Goal: Browse casually: Explore the website without a specific task or goal

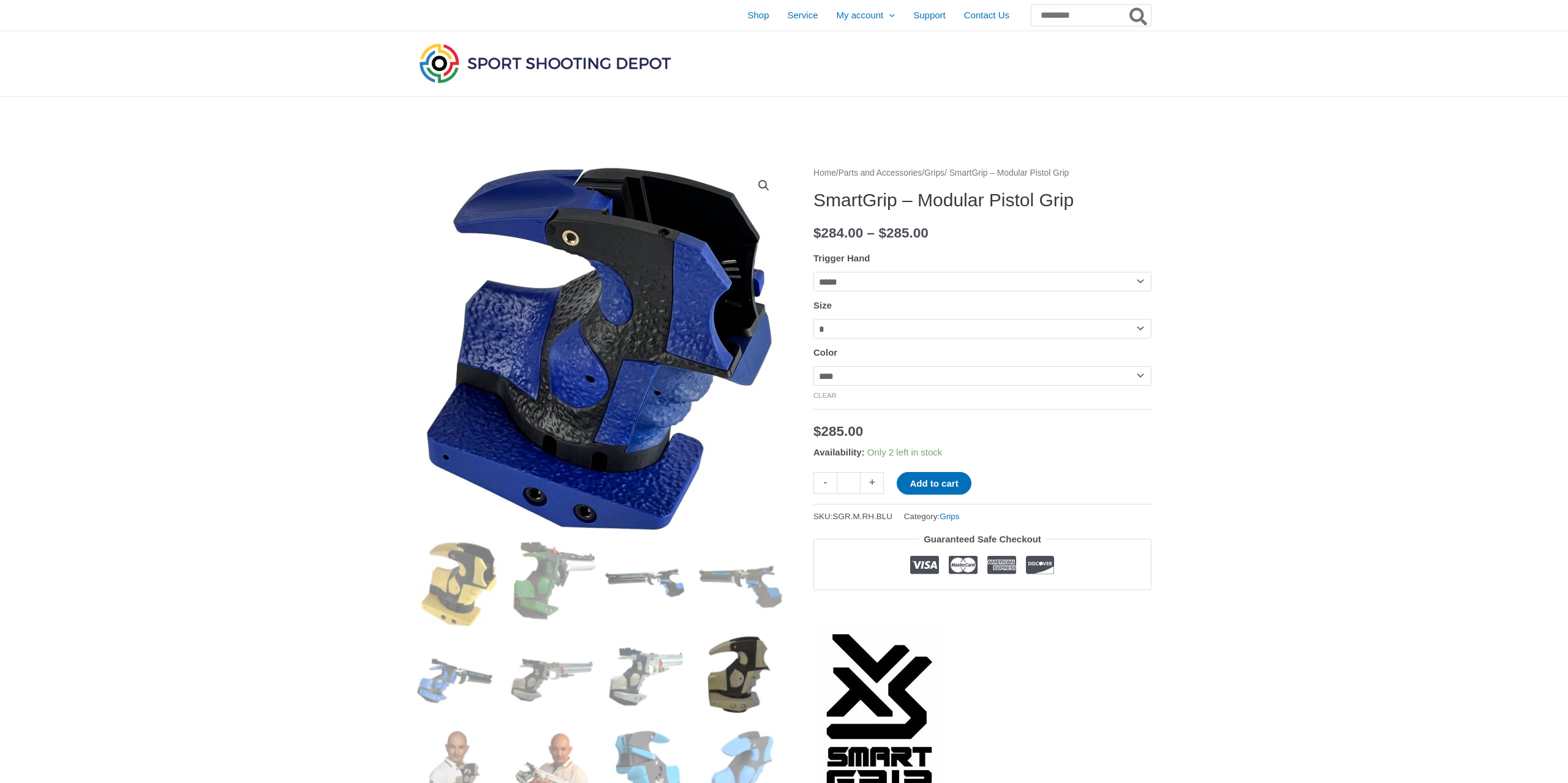
click at [737, 674] on img at bounding box center [741, 678] width 85 height 85
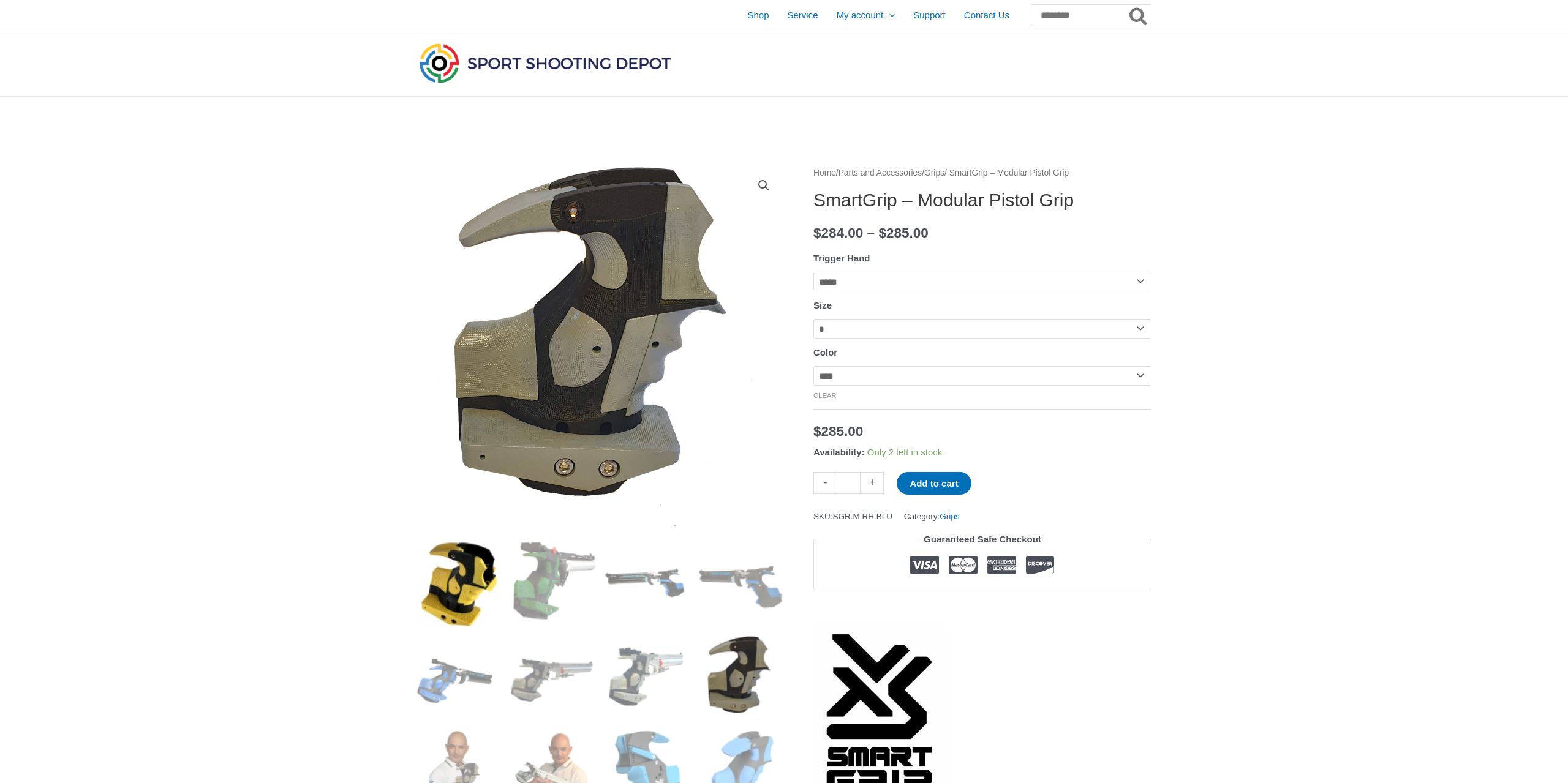
click at [454, 572] on img at bounding box center [459, 584] width 85 height 85
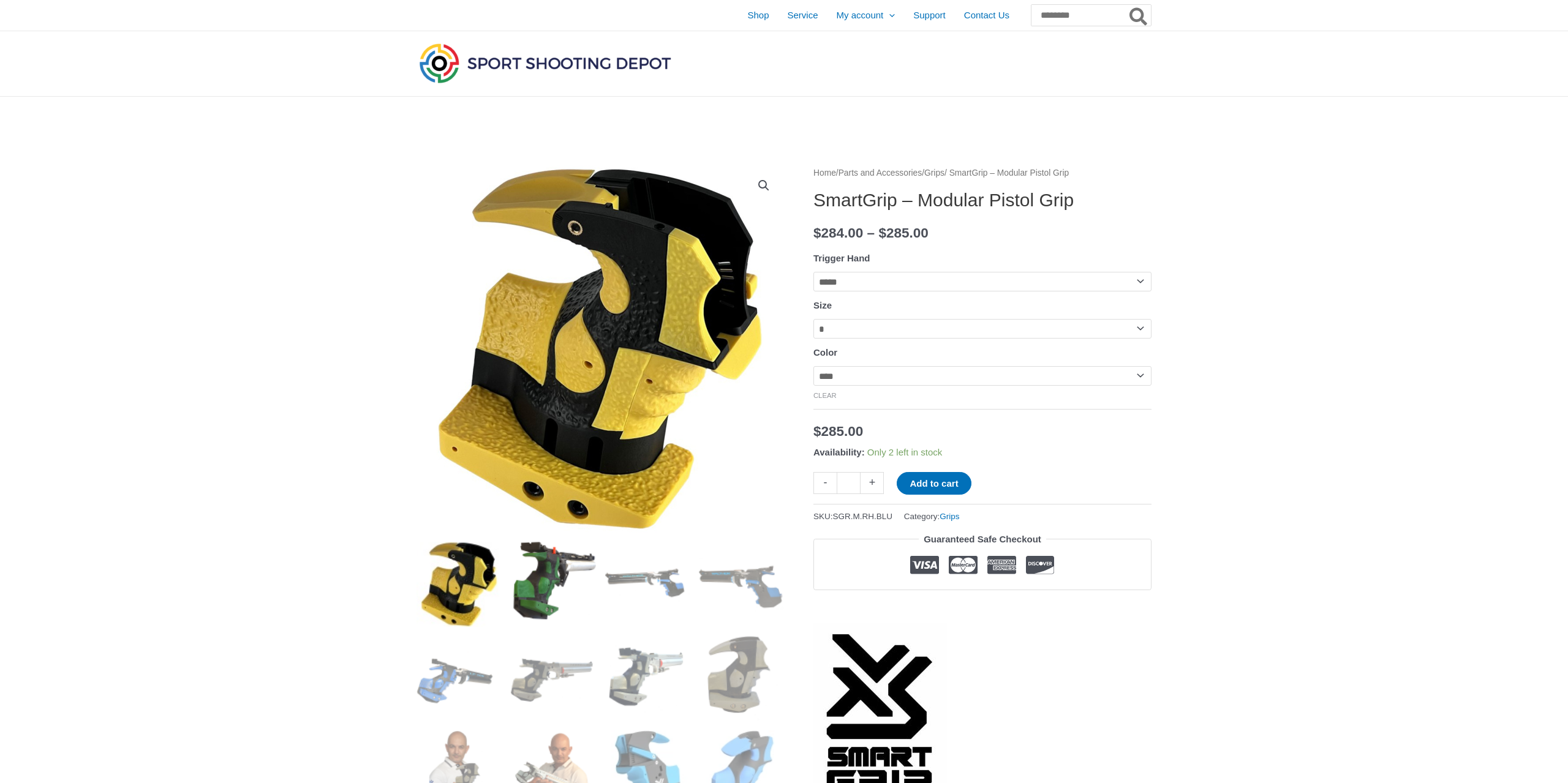
click at [547, 579] on img at bounding box center [553, 584] width 85 height 85
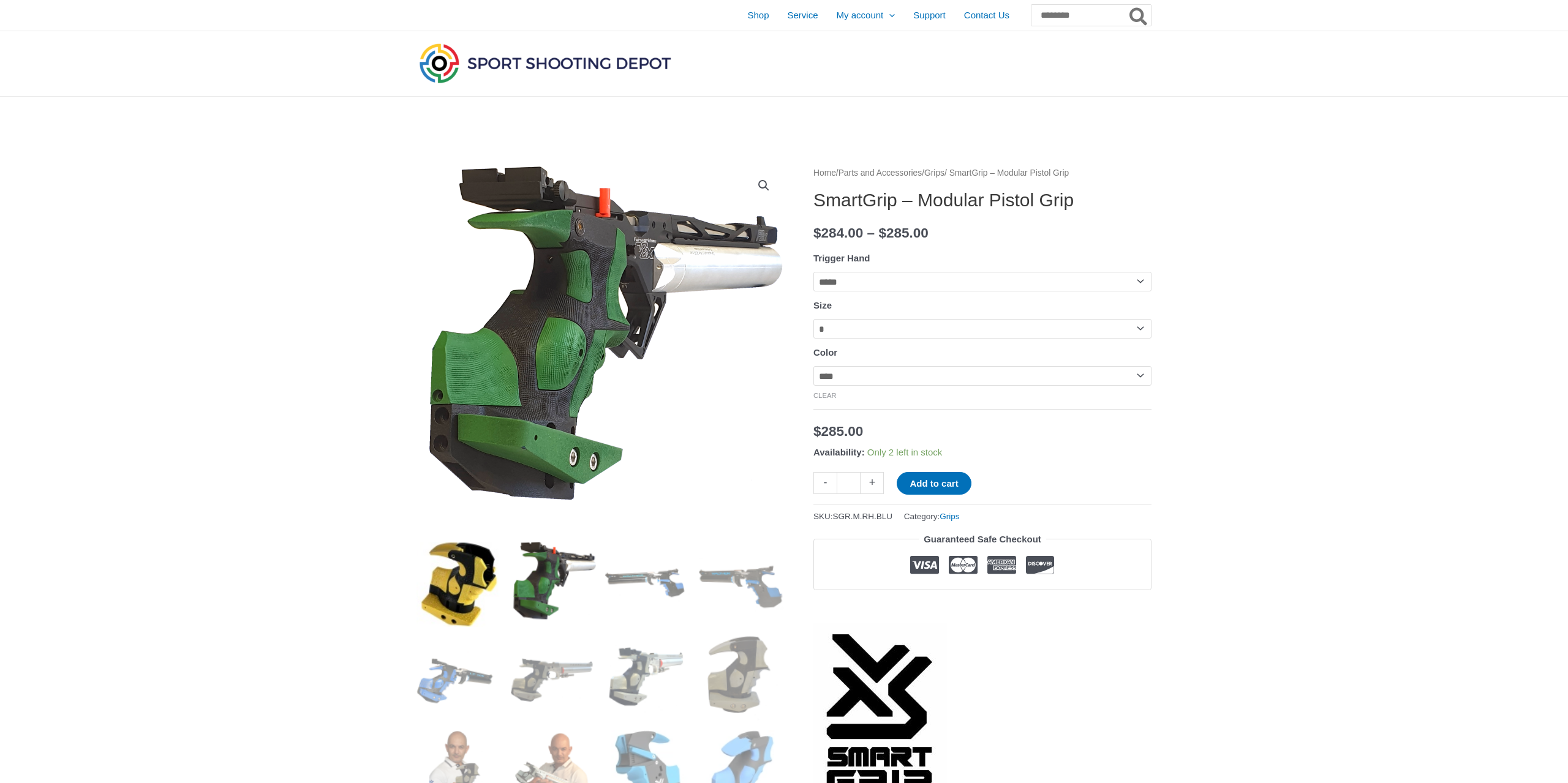
click at [471, 589] on img at bounding box center [459, 584] width 85 height 85
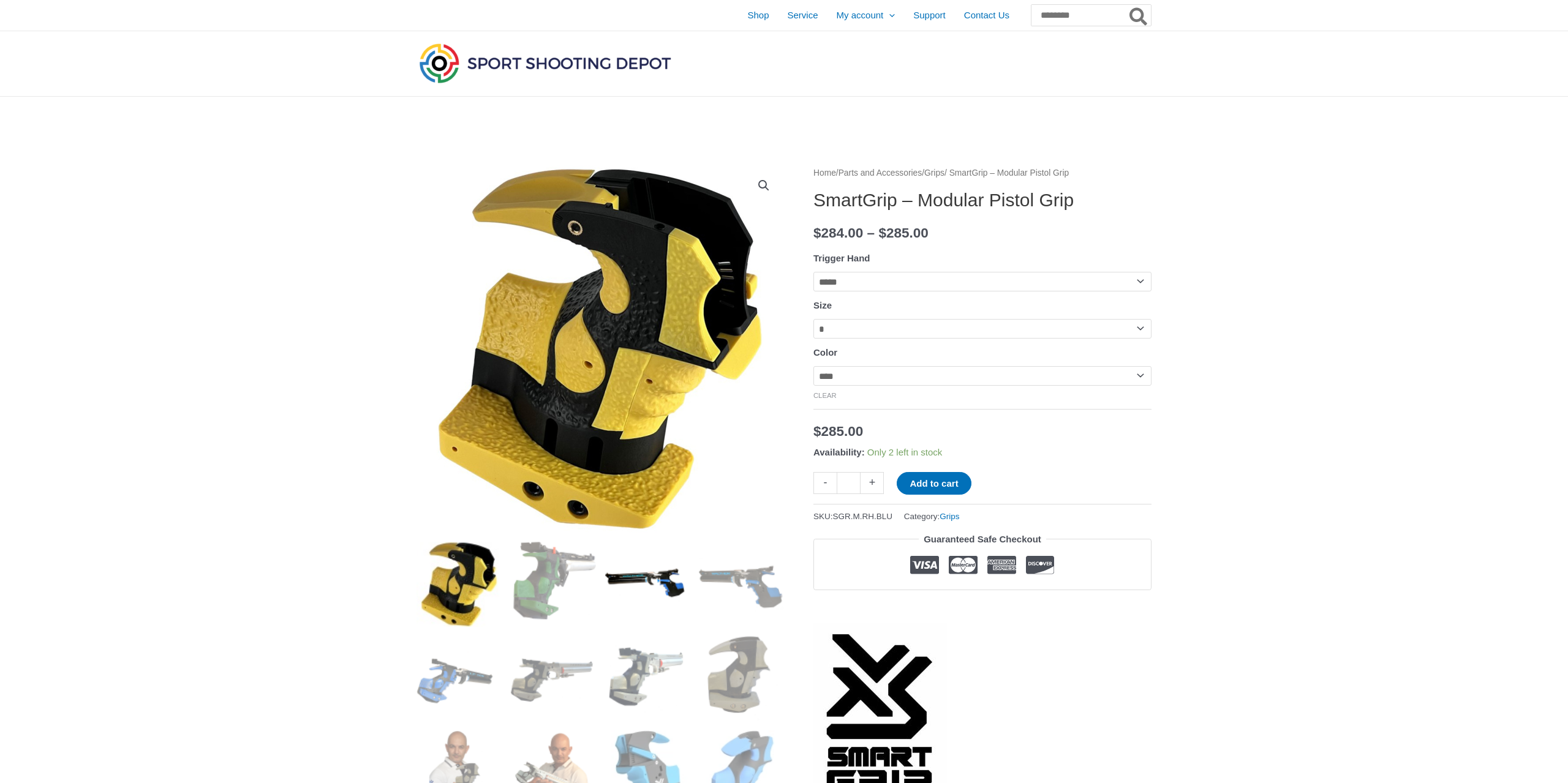
click at [647, 591] on img at bounding box center [647, 584] width 85 height 85
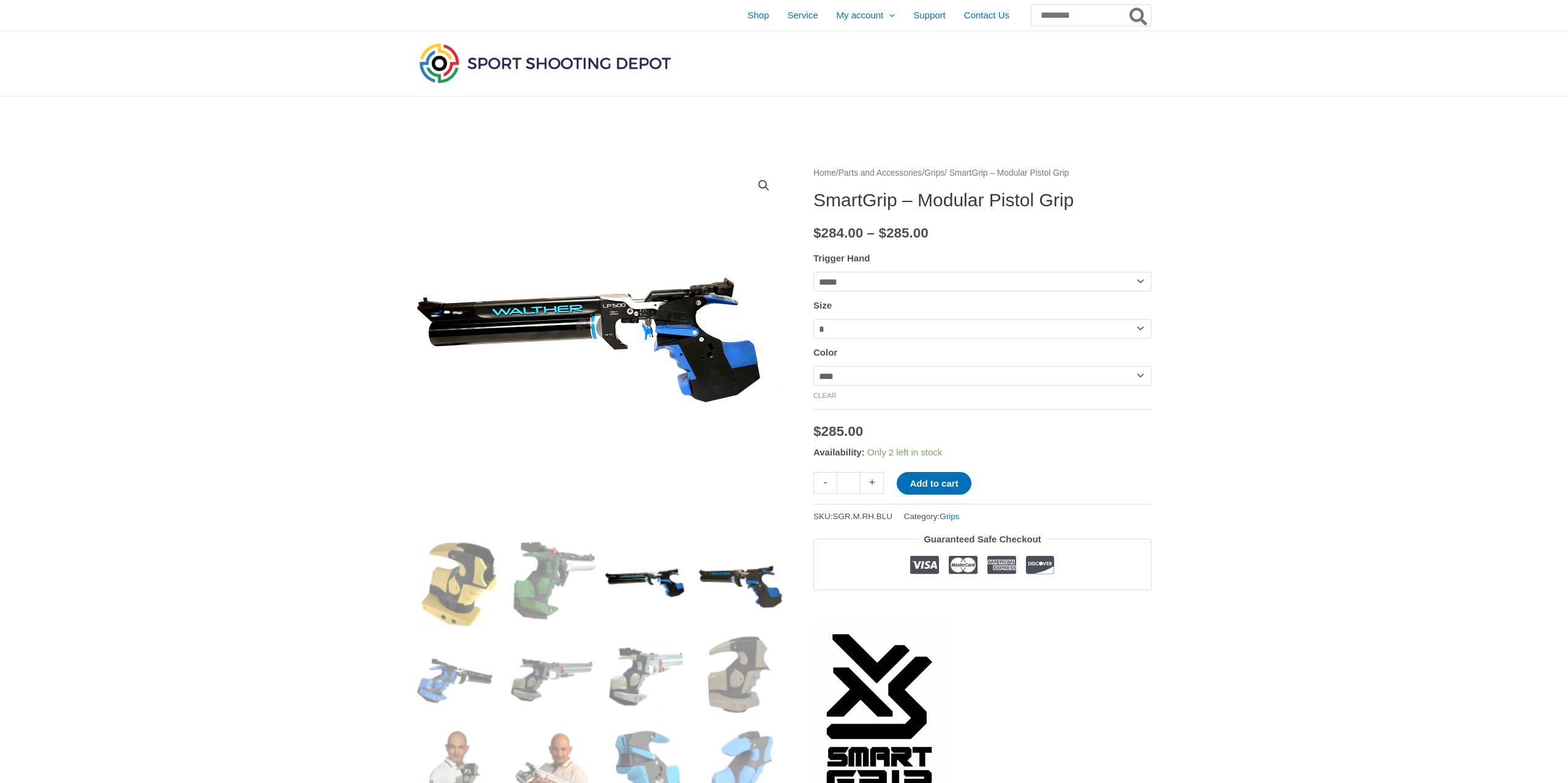
click at [731, 582] on img at bounding box center [741, 584] width 85 height 85
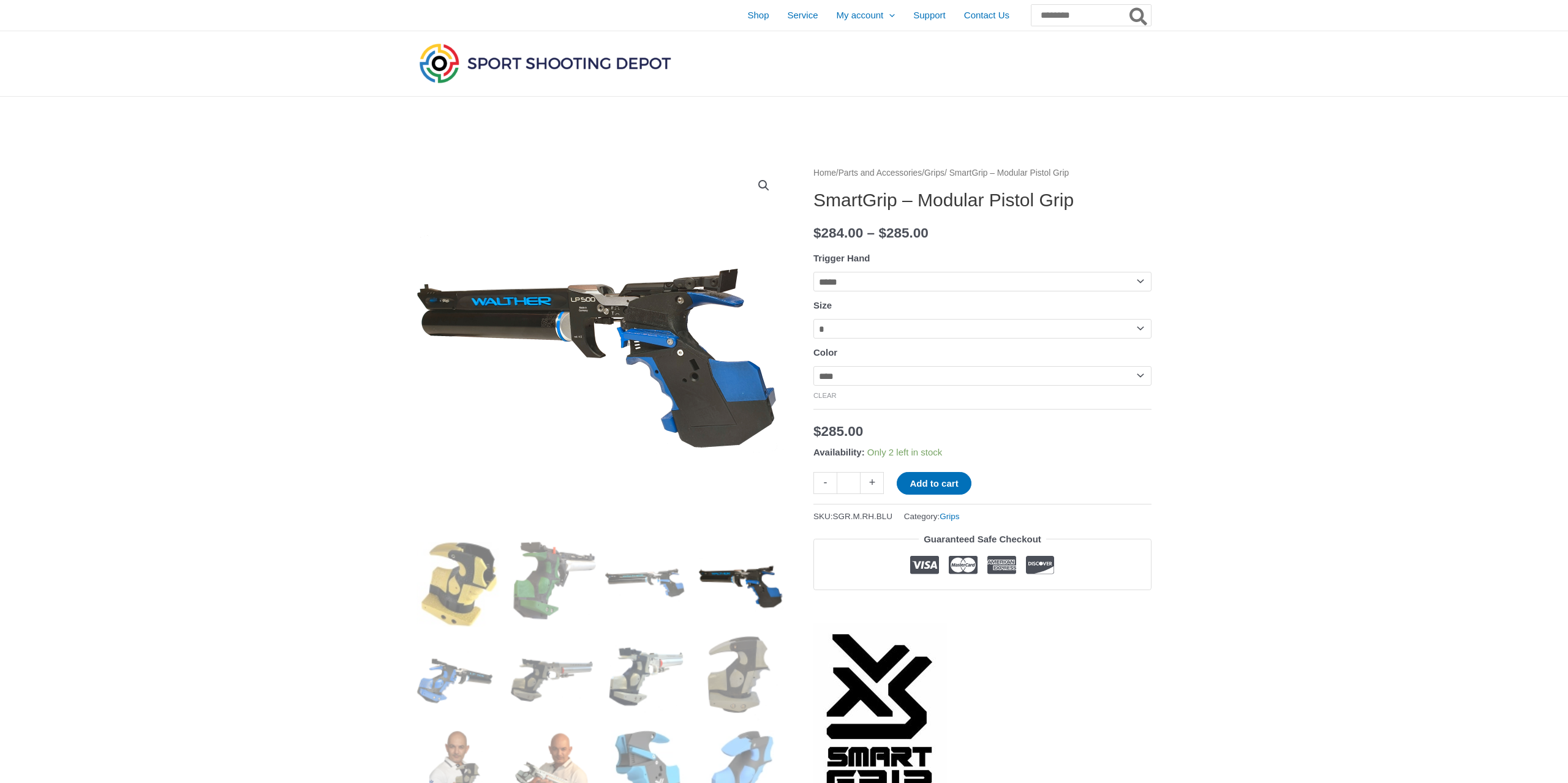
click at [449, 683] on img at bounding box center [459, 678] width 85 height 85
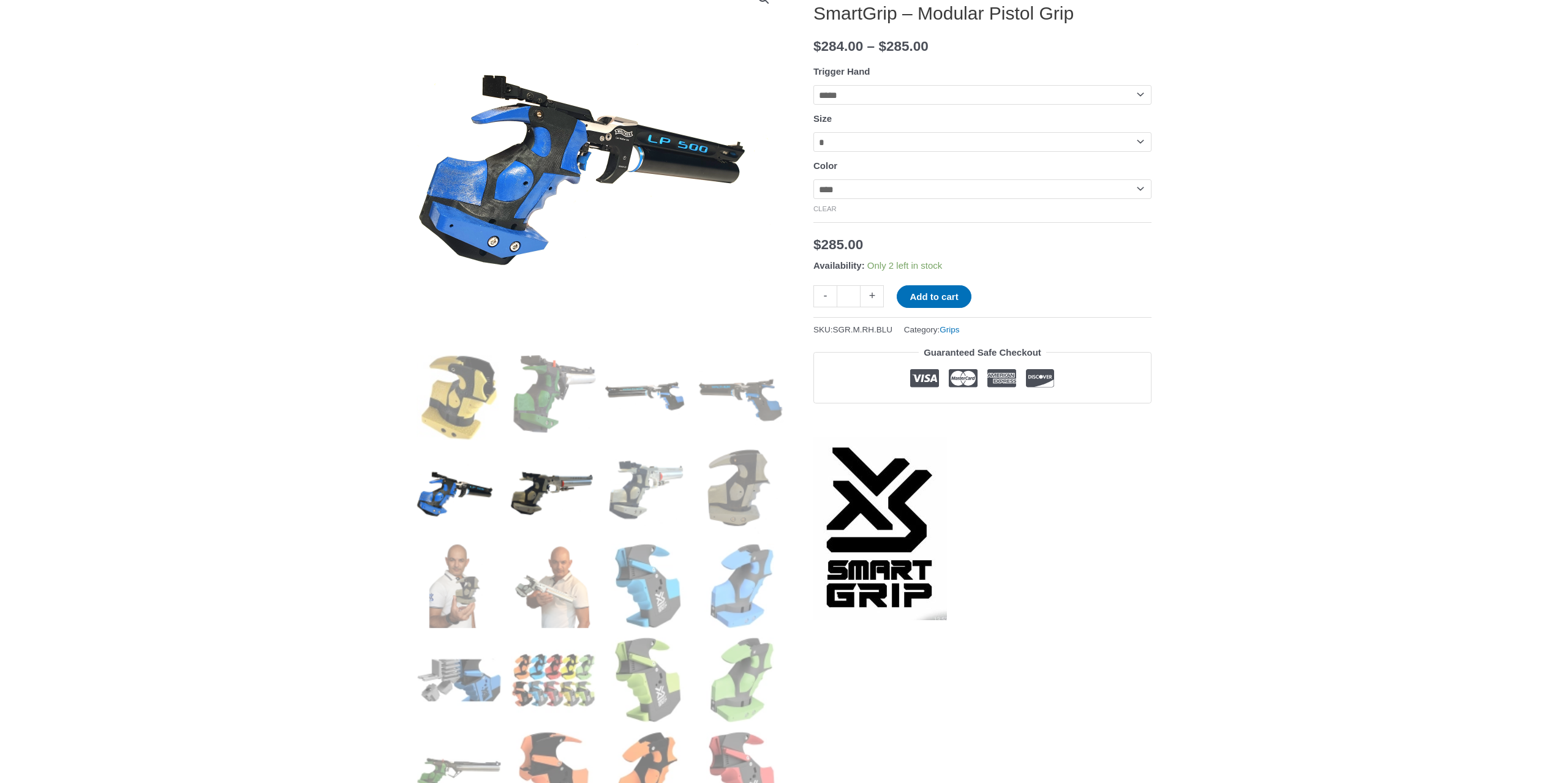
scroll to position [187, 0]
click at [545, 484] on img at bounding box center [553, 491] width 85 height 85
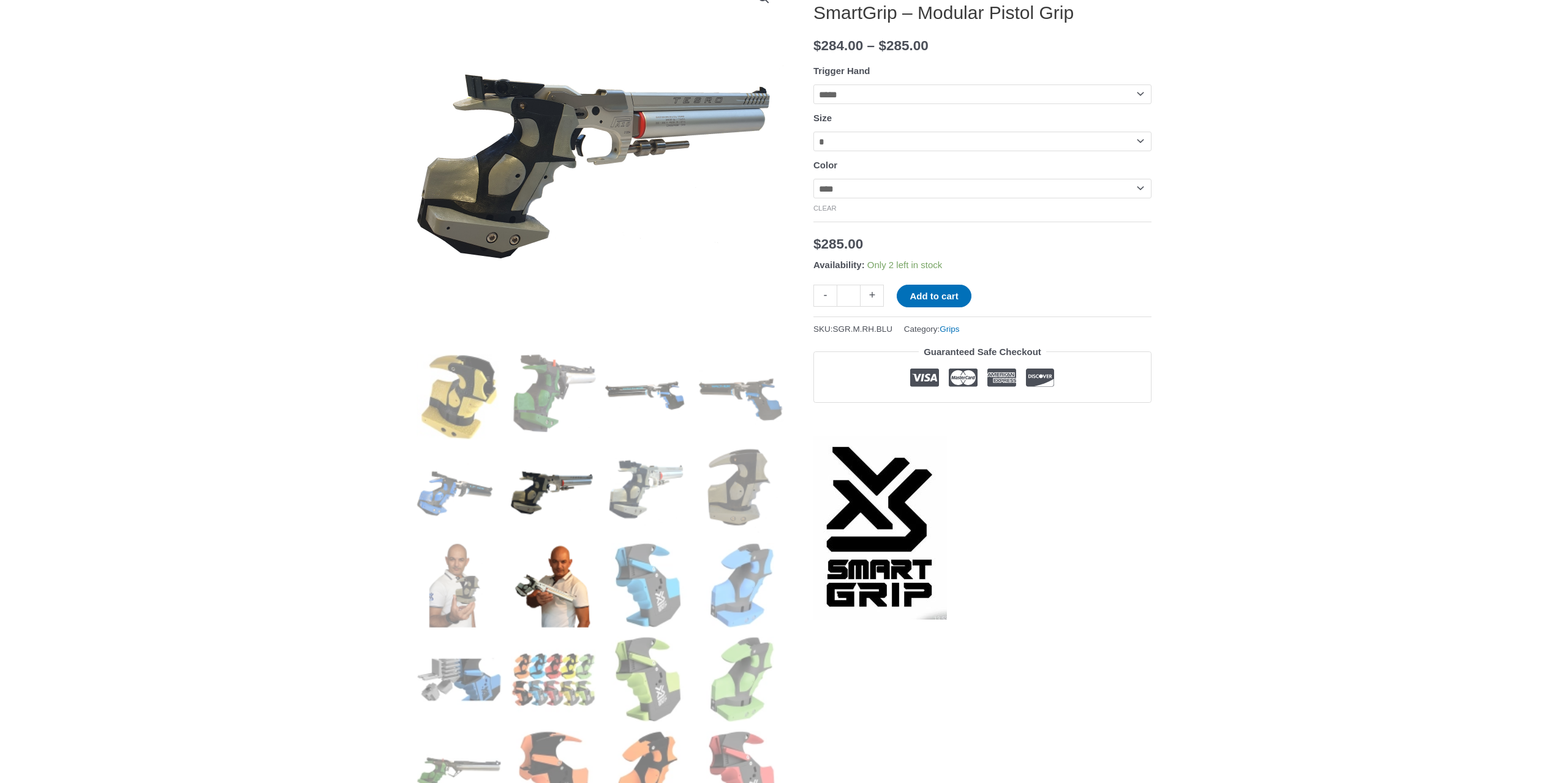
click at [570, 588] on img at bounding box center [553, 585] width 85 height 85
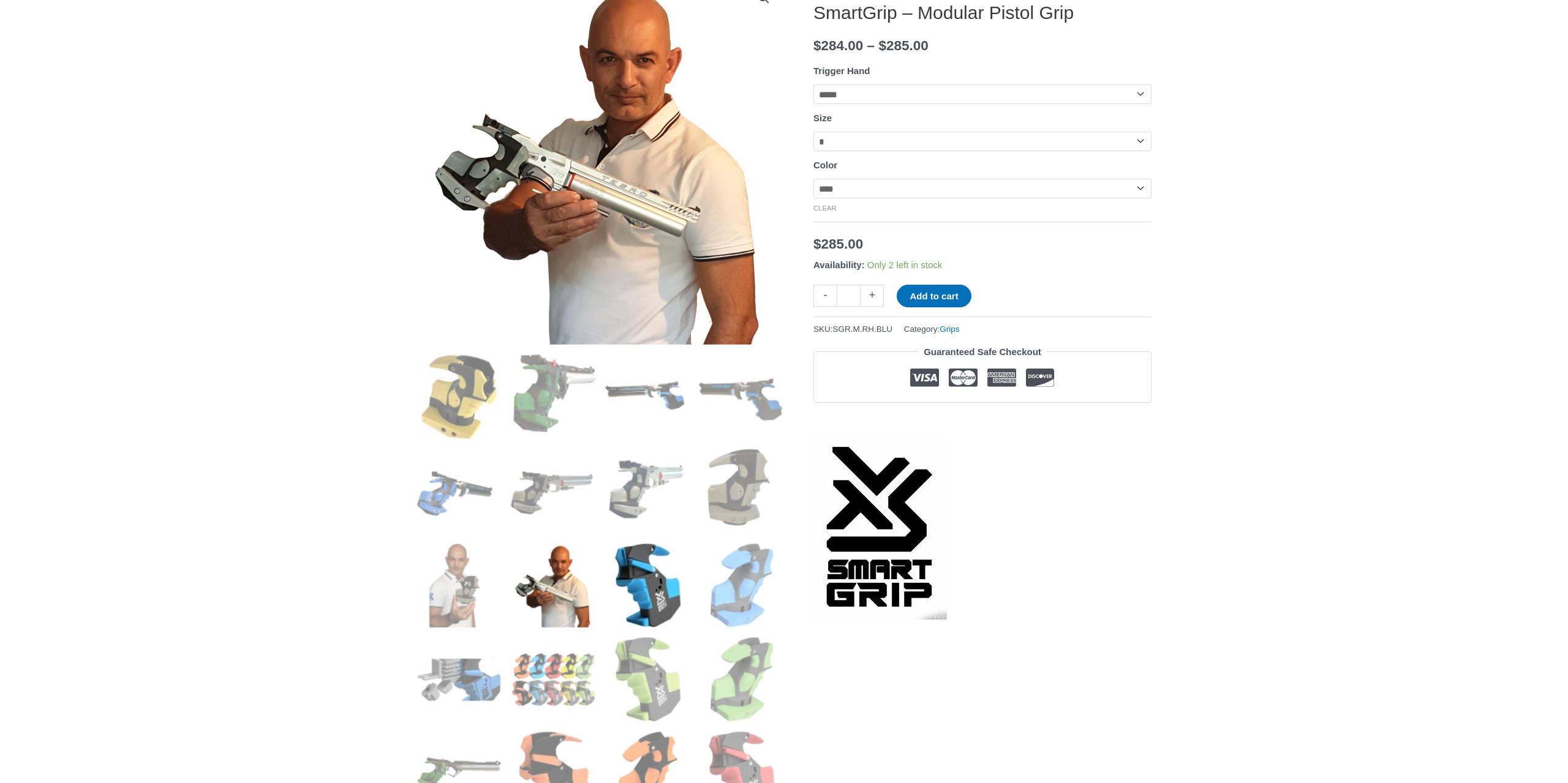
click at [609, 586] on img at bounding box center [647, 585] width 85 height 85
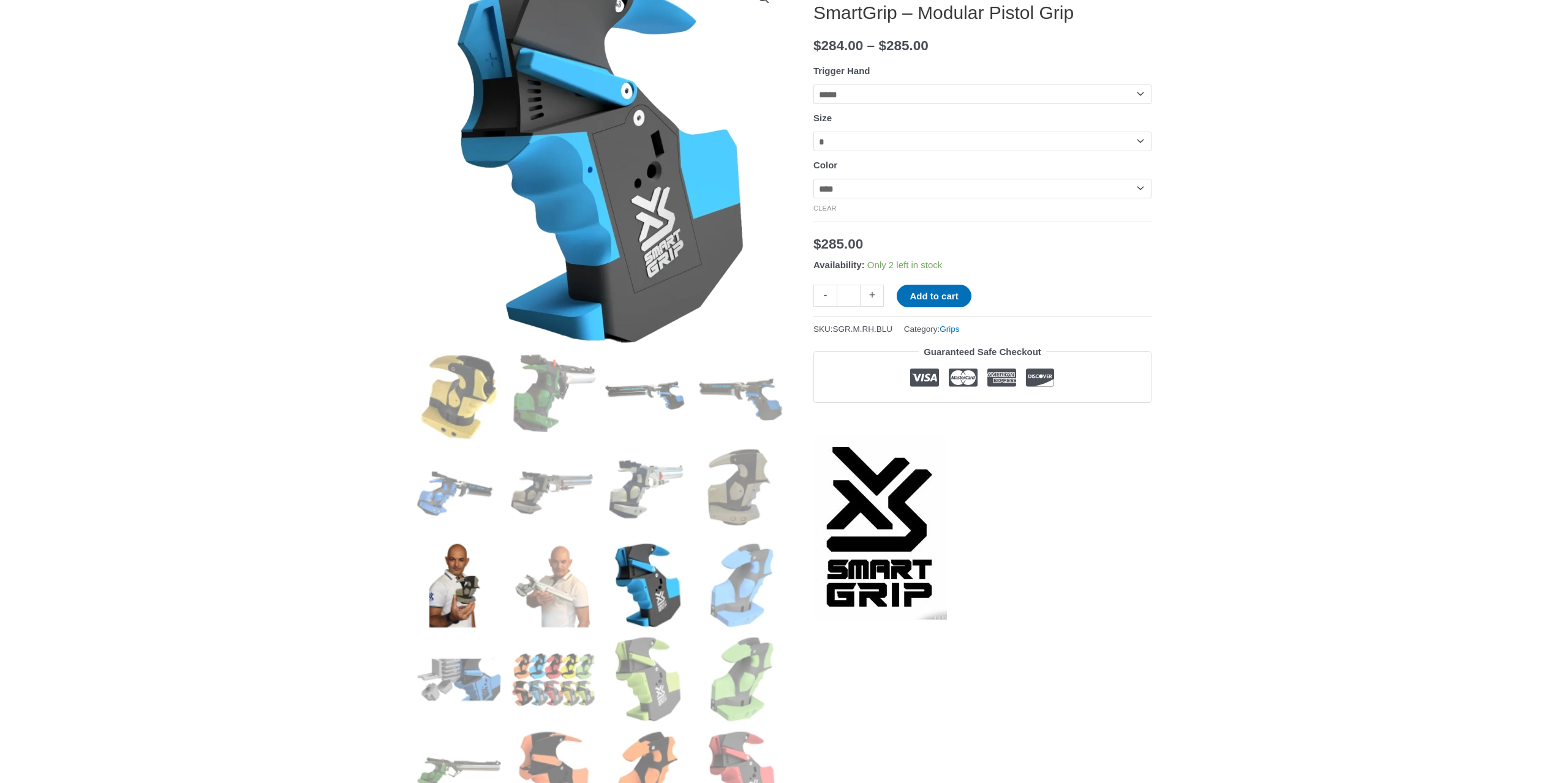
click at [480, 592] on img at bounding box center [459, 585] width 85 height 85
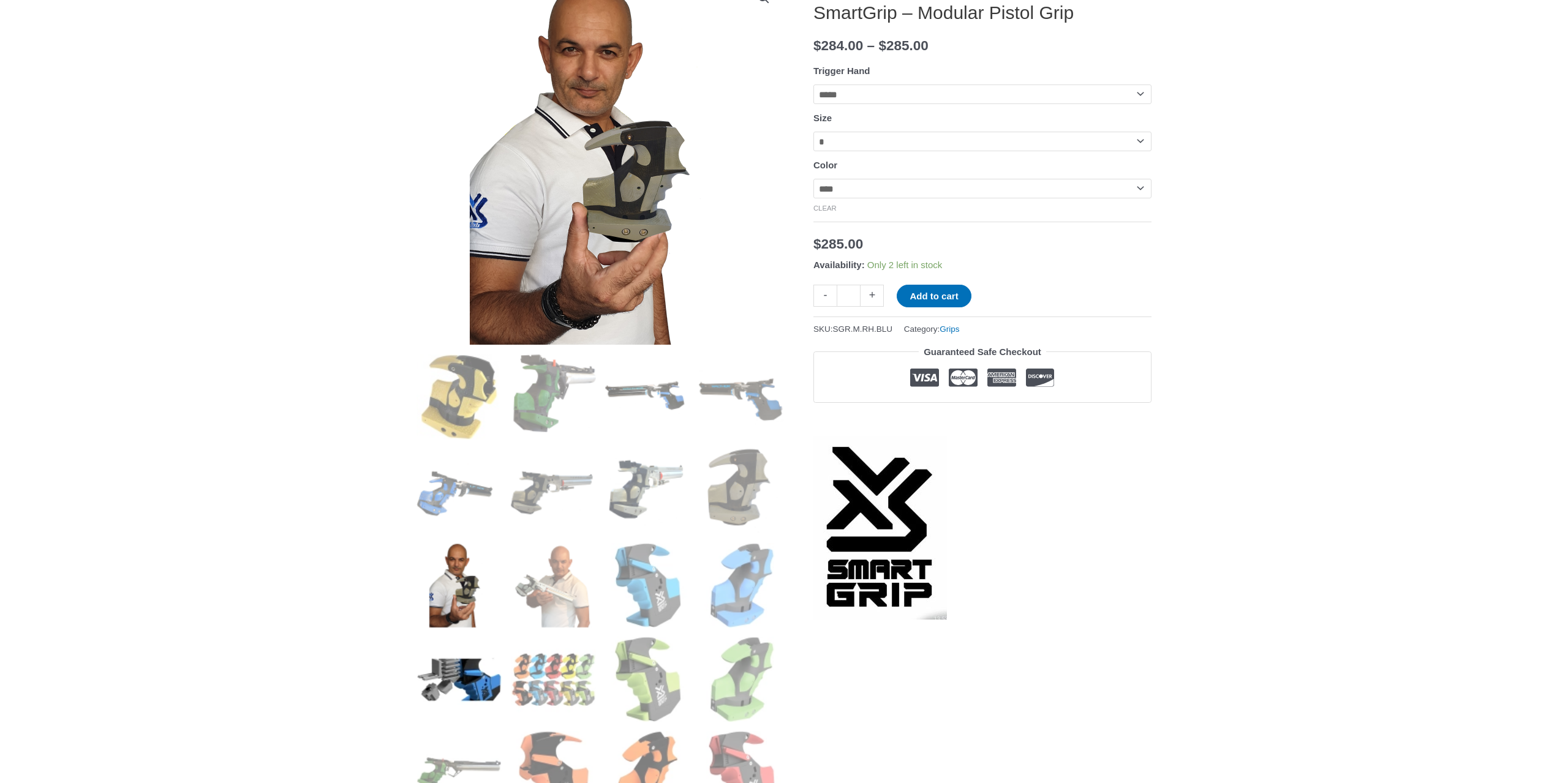
click at [462, 683] on img at bounding box center [459, 679] width 85 height 85
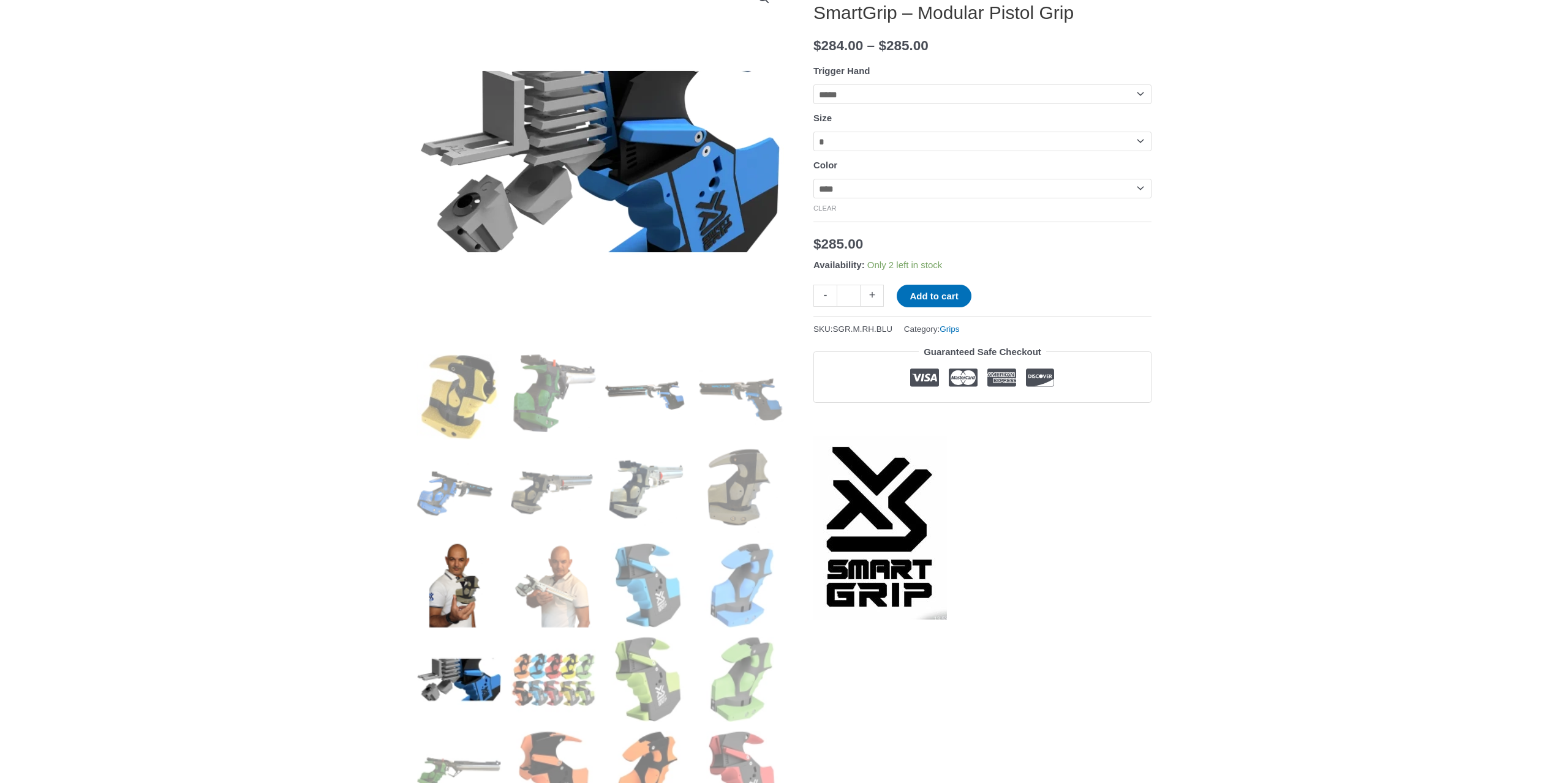
click at [469, 621] on img at bounding box center [459, 585] width 85 height 85
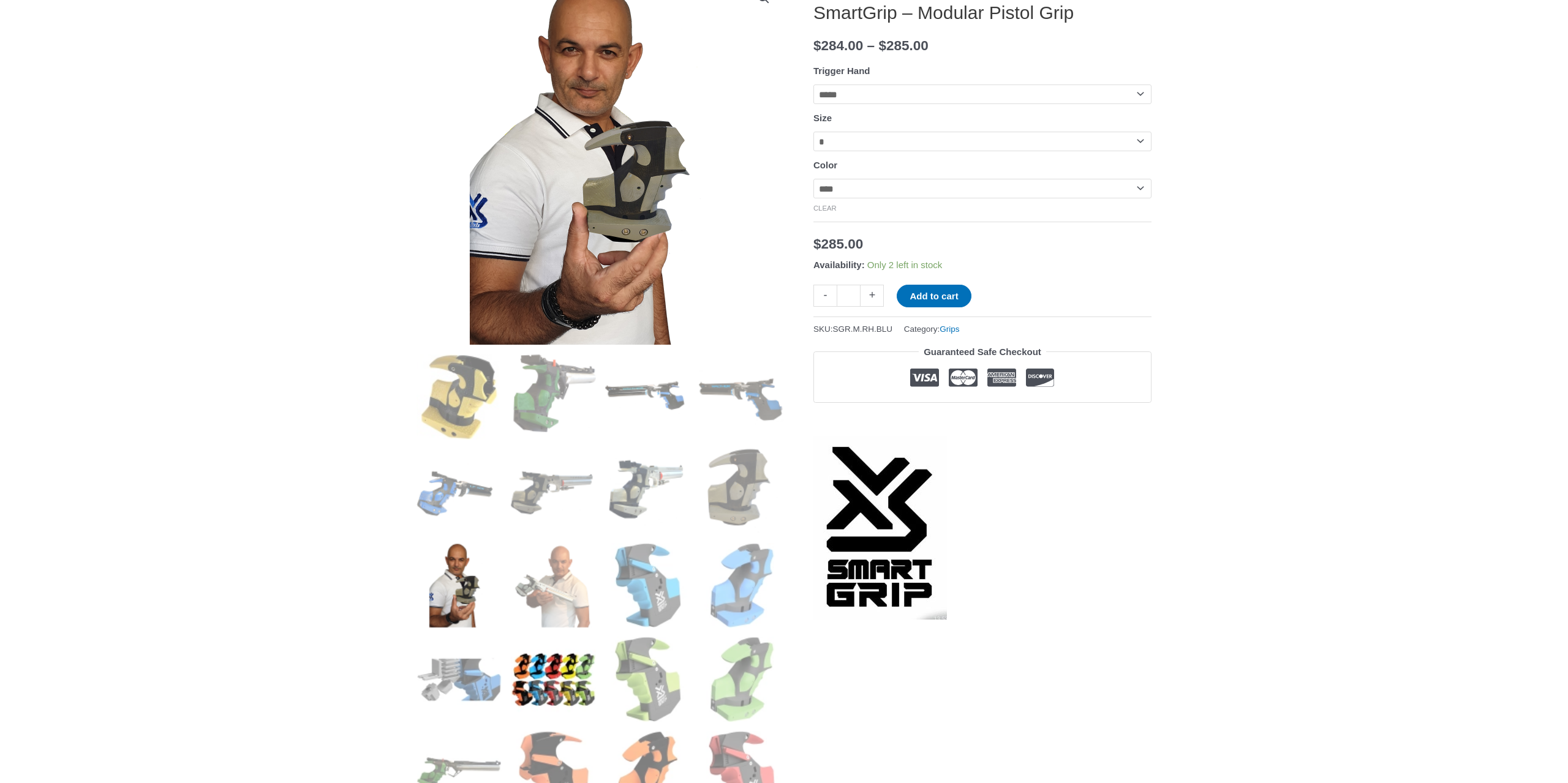
click at [533, 645] on img at bounding box center [553, 679] width 85 height 85
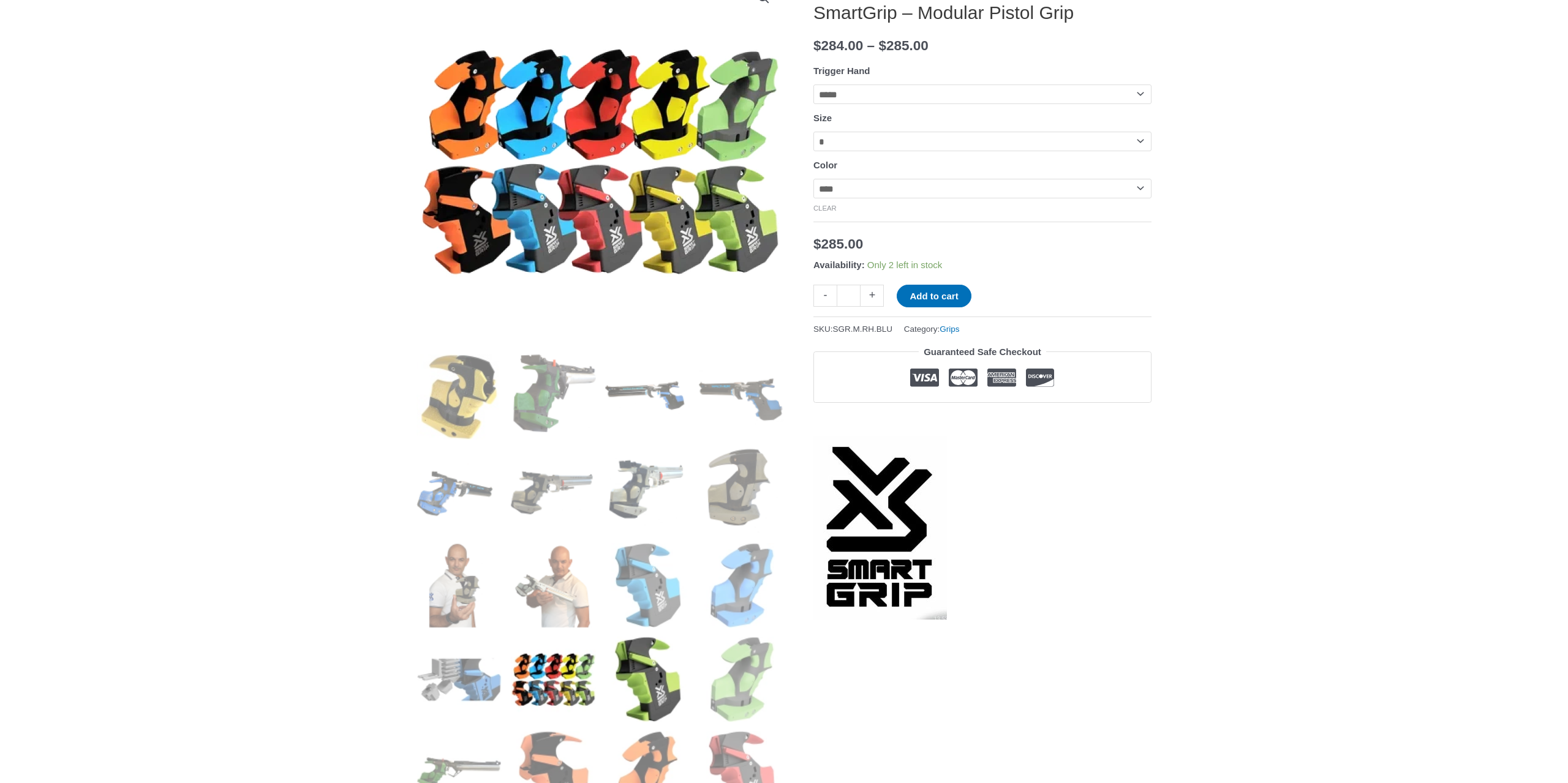
click at [658, 669] on img at bounding box center [647, 679] width 85 height 85
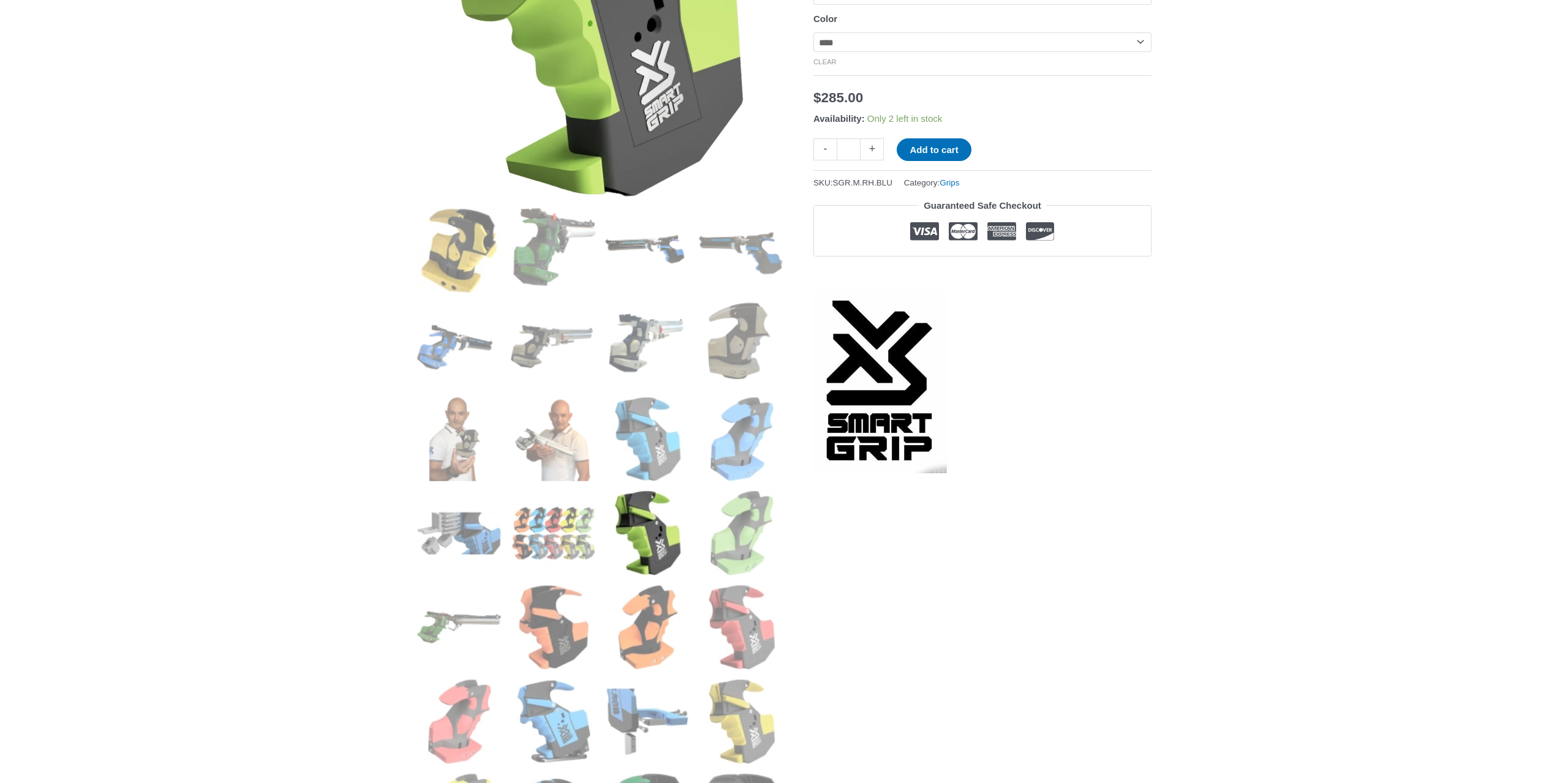
scroll to position [375, 0]
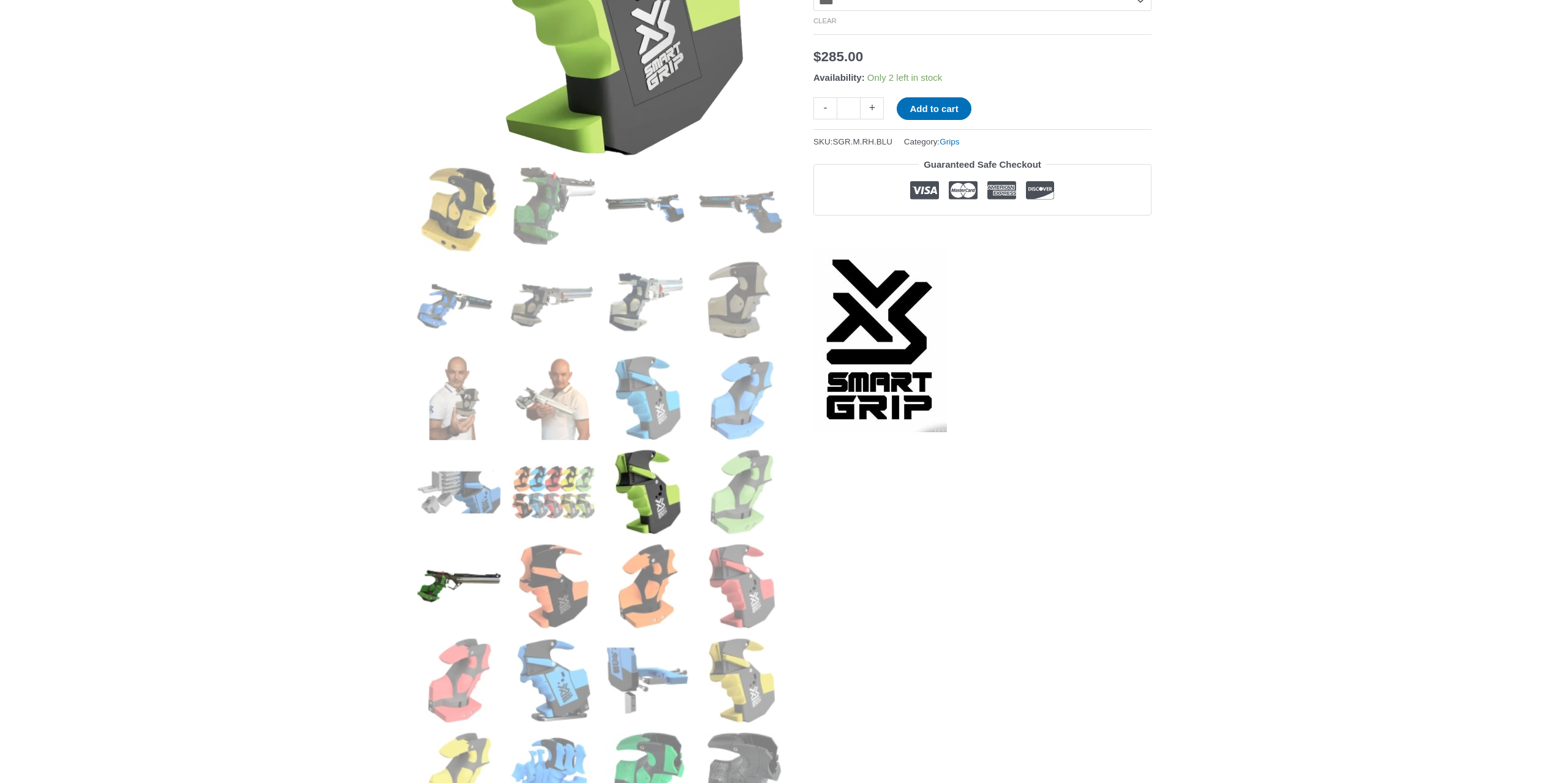
click at [475, 591] on img at bounding box center [459, 586] width 85 height 85
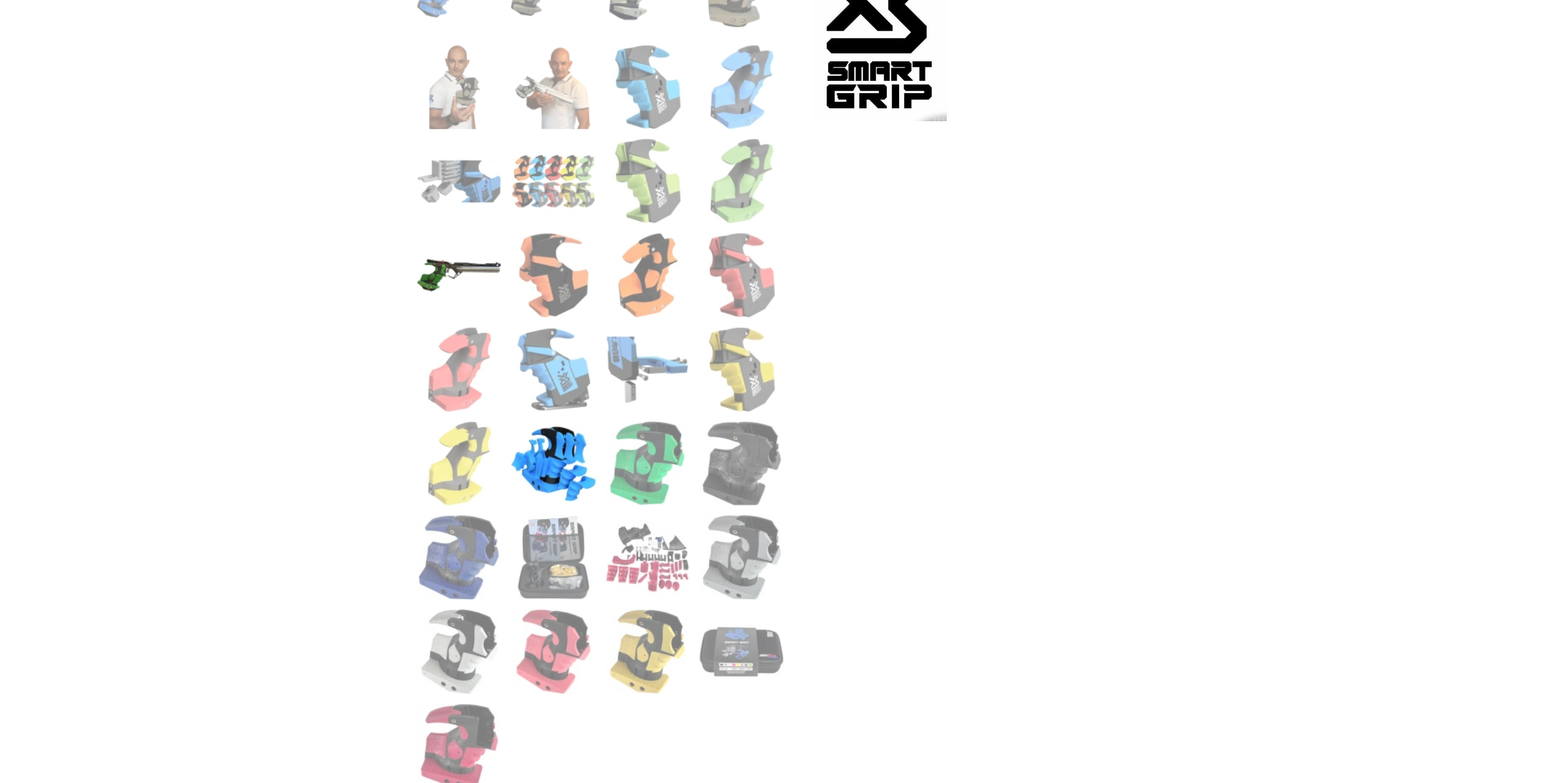
scroll to position [687, 0]
click at [748, 481] on img at bounding box center [741, 462] width 85 height 85
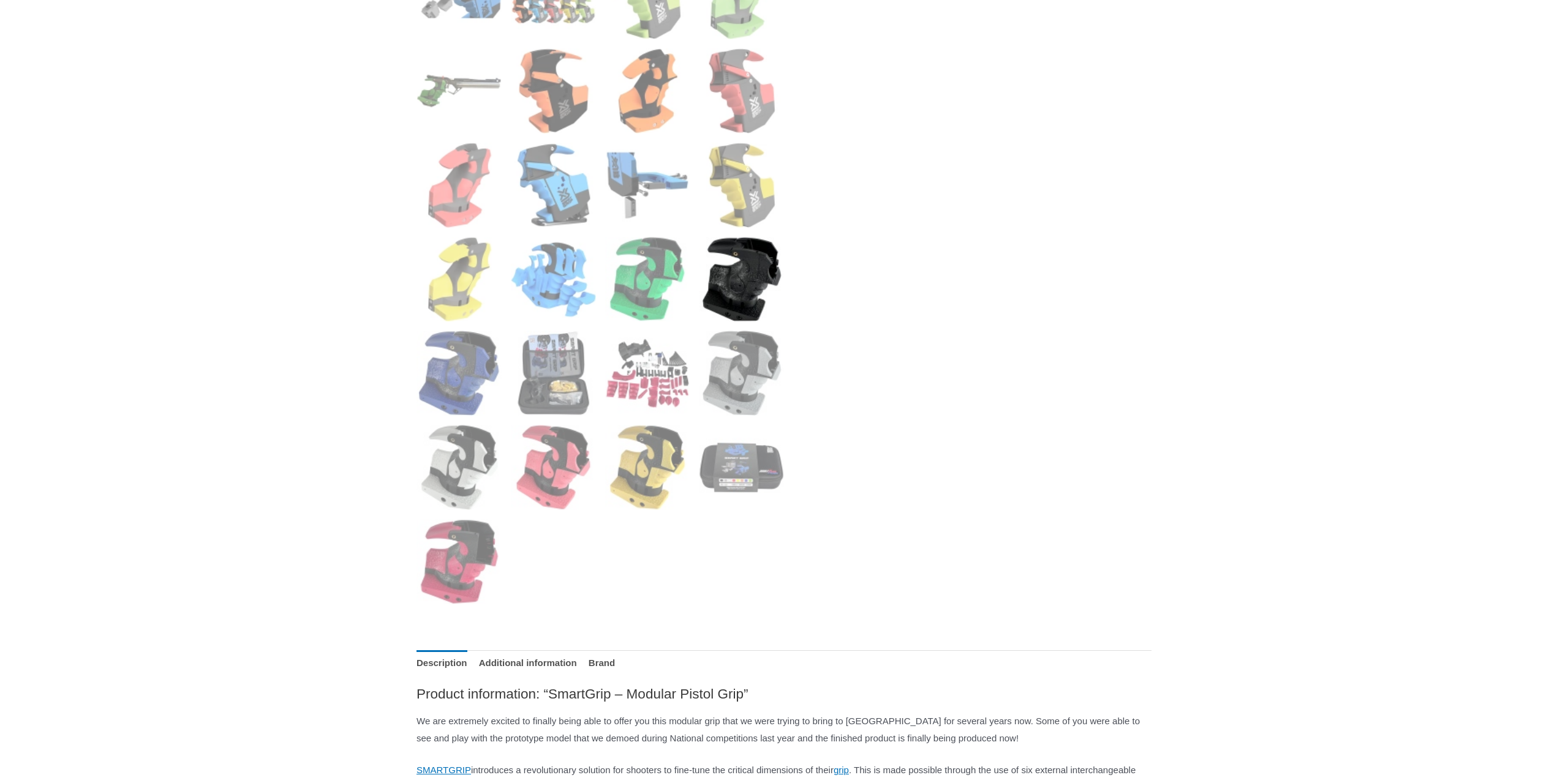
scroll to position [874, 0]
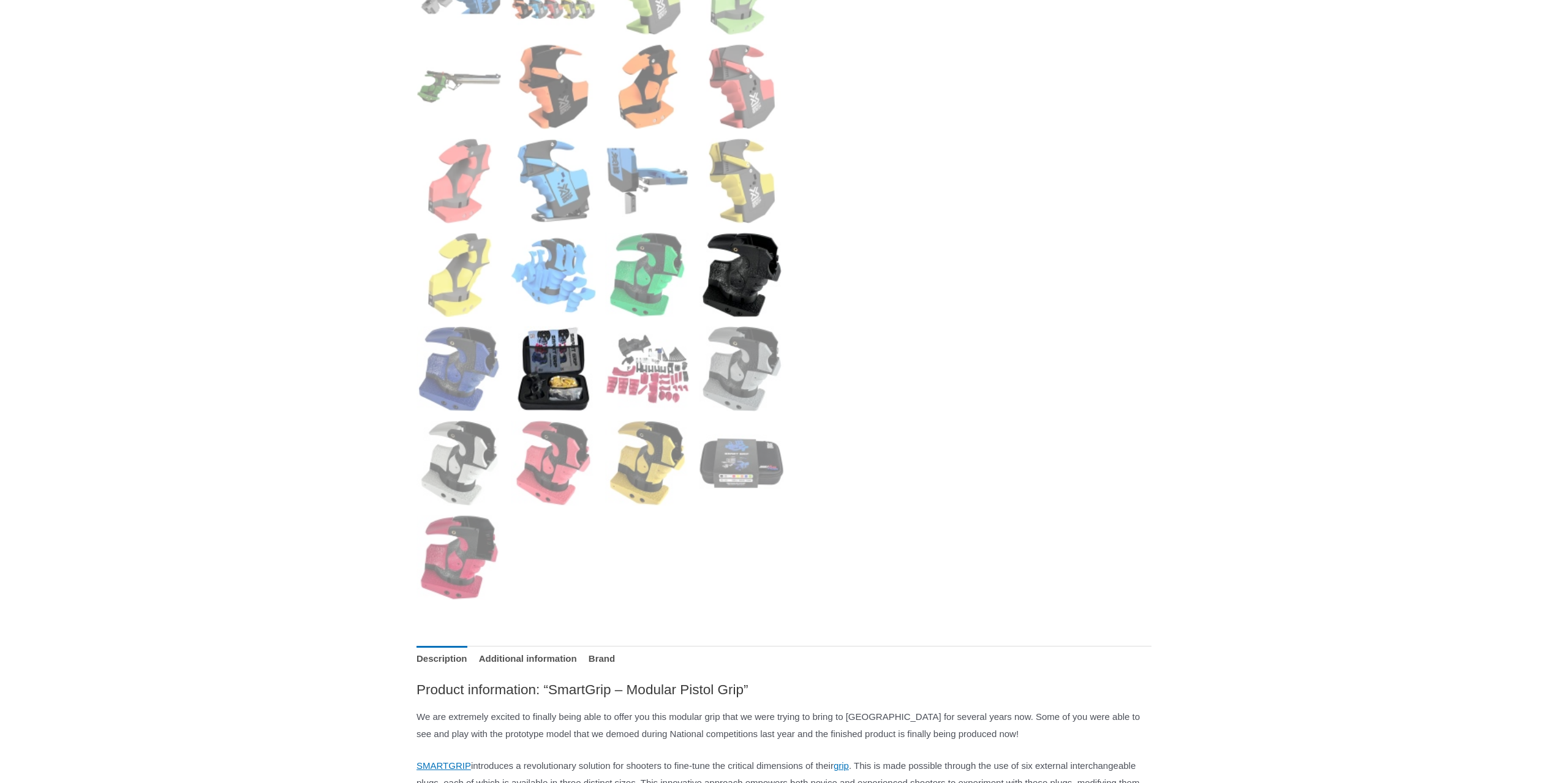
click at [551, 396] on img at bounding box center [553, 368] width 85 height 85
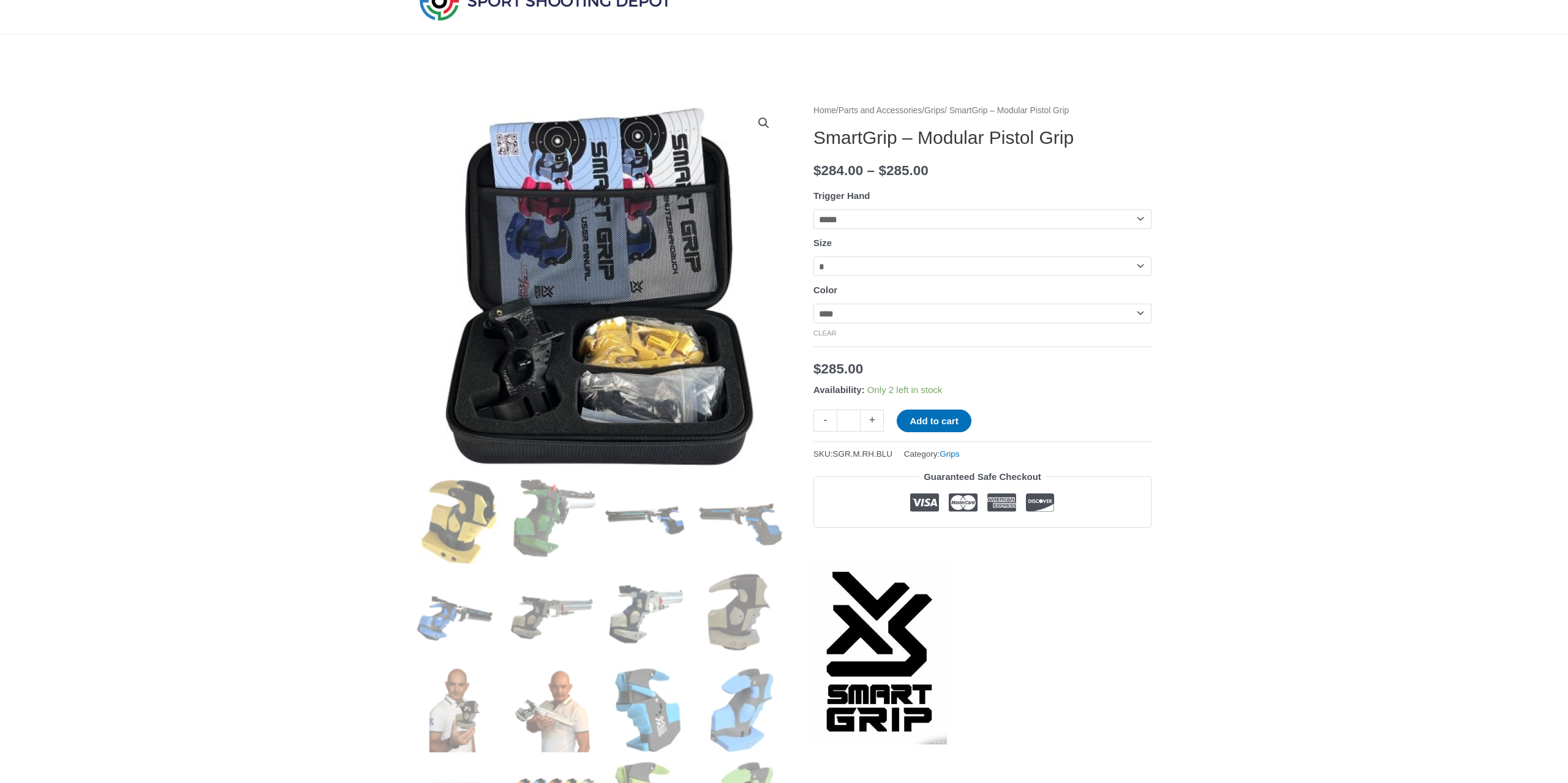
scroll to position [0, 0]
